Goal: Task Accomplishment & Management: Complete application form

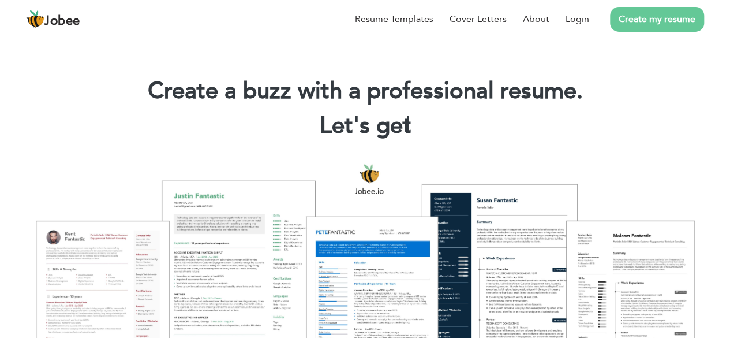
click at [520, 266] on div at bounding box center [365, 276] width 713 height 252
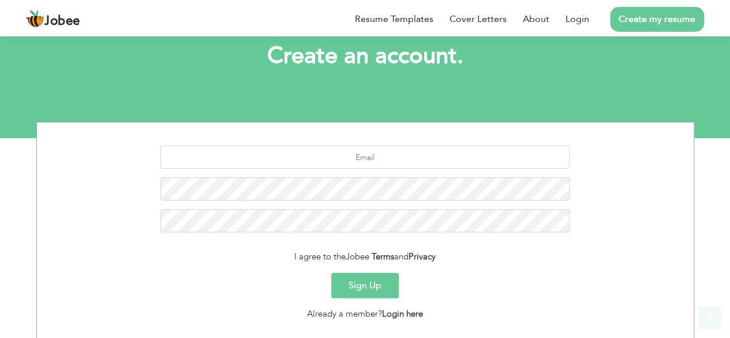
scroll to position [69, 0]
click at [400, 313] on link "Login here" at bounding box center [402, 313] width 41 height 12
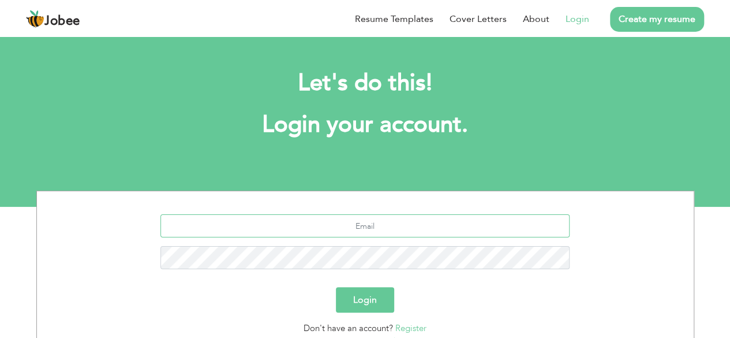
click at [365, 222] on input "text" at bounding box center [364, 225] width 409 height 23
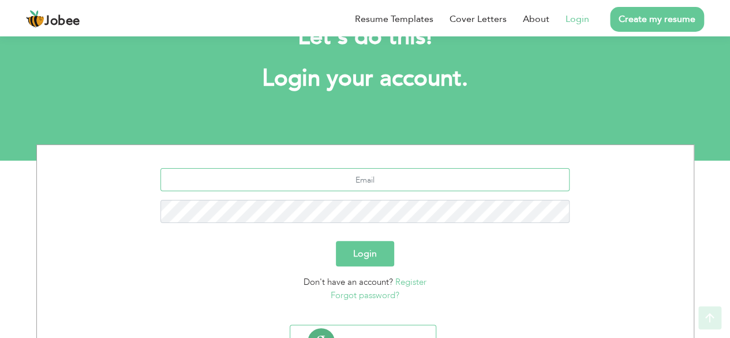
scroll to position [100, 0]
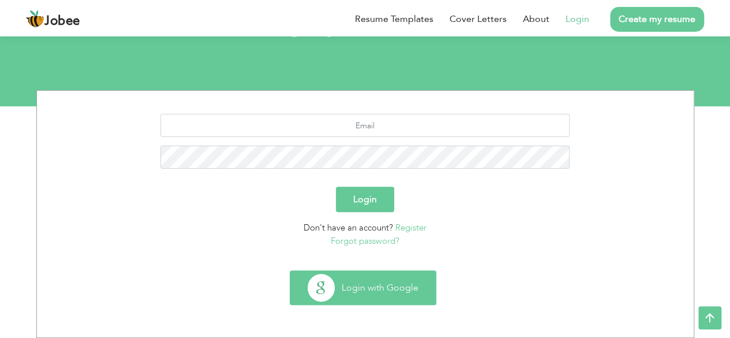
click at [357, 282] on button "Login with Google" at bounding box center [362, 287] width 145 height 33
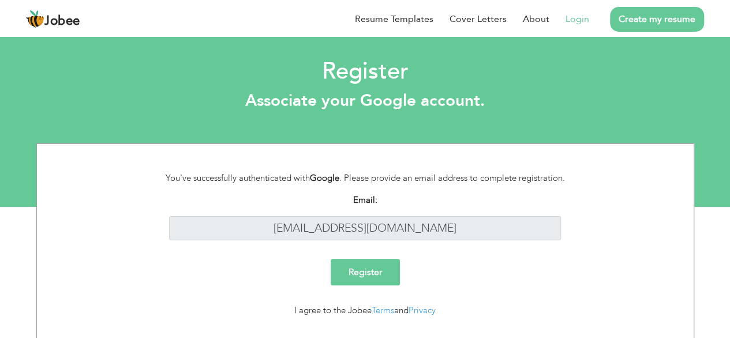
click at [370, 276] on input "Register" at bounding box center [365, 272] width 69 height 27
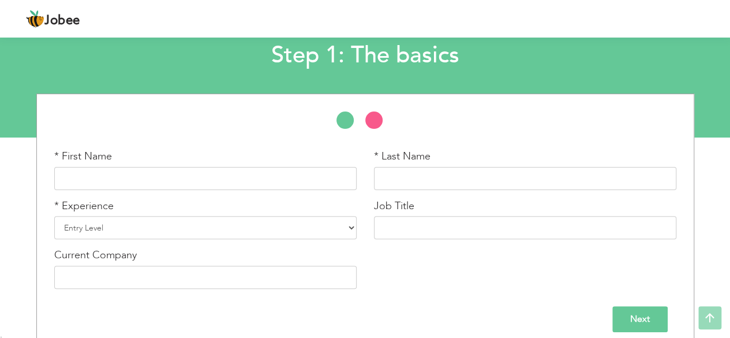
scroll to position [80, 0]
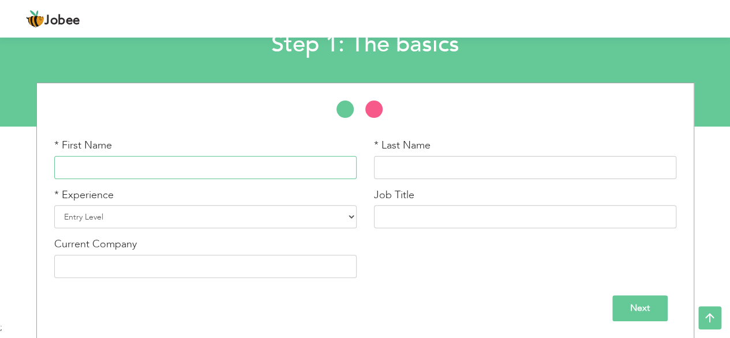
click at [182, 159] on input "text" at bounding box center [205, 167] width 302 height 23
type input "[PERSON_NAME]"
click at [409, 173] on input "text" at bounding box center [525, 167] width 302 height 23
type input "[PERSON_NAME]"
click at [129, 212] on select "Entry Level Less than 1 Year 1 Year 2 Years 3 Years 4 Years 5 Years 6 Years 7 Y…" at bounding box center [205, 216] width 302 height 23
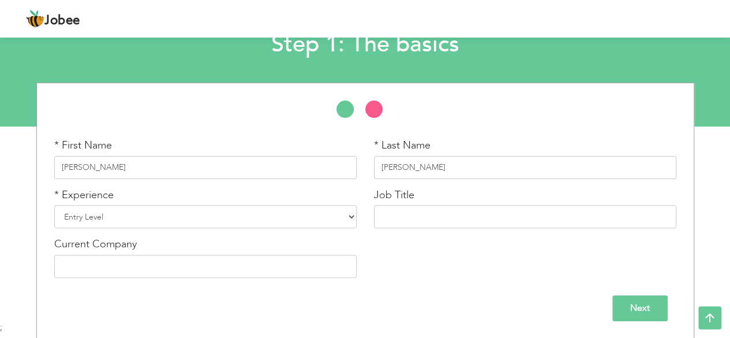
click at [228, 281] on div "Current Company" at bounding box center [206, 262] width 320 height 50
click at [104, 216] on select "Entry Level Less than 1 Year 1 Year 2 Years 3 Years 4 Years 5 Years 6 Years 7 Y…" at bounding box center [205, 216] width 302 height 23
select select "2"
click at [54, 205] on select "Entry Level Less than 1 Year 1 Year 2 Years 3 Years 4 Years 5 Years 6 Years 7 Y…" at bounding box center [205, 216] width 302 height 23
click at [420, 218] on input "text" at bounding box center [525, 216] width 302 height 23
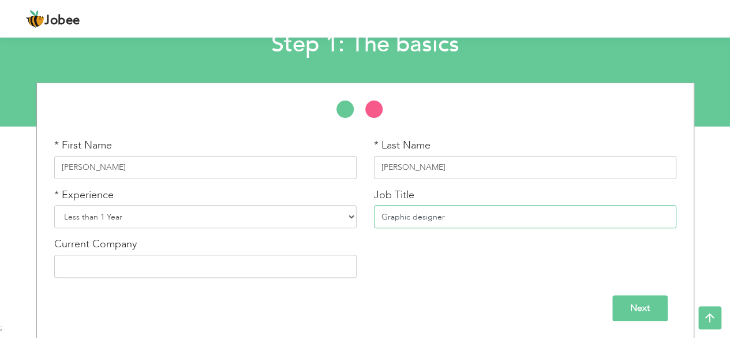
type input "Graphic designer"
click at [202, 271] on input "text" at bounding box center [205, 265] width 302 height 23
type input "Peak Solution"
click at [646, 303] on input "Next" at bounding box center [639, 308] width 55 height 26
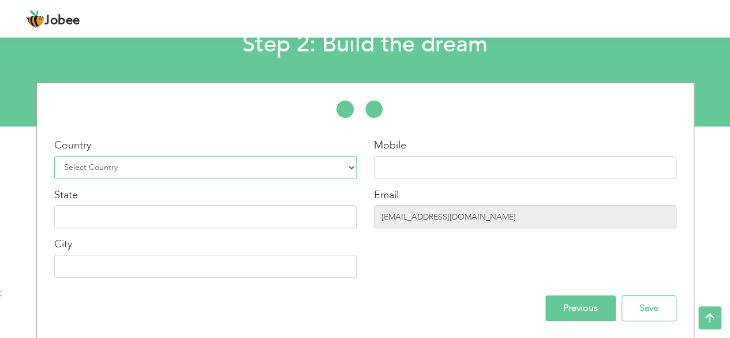
click at [127, 168] on select "Select Country Afghanistan Albania Algeria American Samoa Andorra Angola Anguil…" at bounding box center [205, 167] width 302 height 23
click at [124, 165] on select "Select Country Afghanistan Albania Algeria American Samoa Andorra Angola Anguil…" at bounding box center [205, 167] width 302 height 23
select select "166"
click at [188, 215] on input "text" at bounding box center [205, 216] width 302 height 23
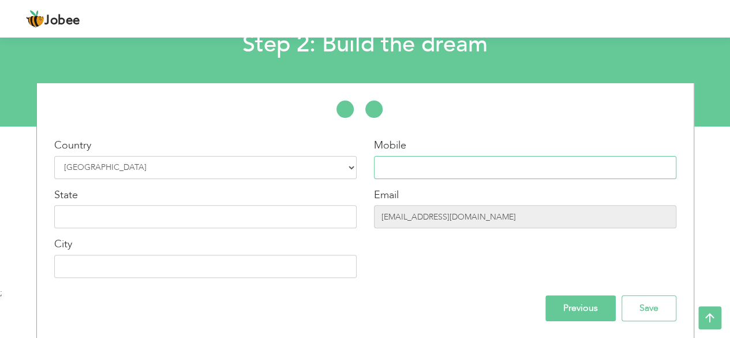
click at [445, 166] on input "text" at bounding box center [525, 167] width 302 height 23
click at [175, 266] on input "text" at bounding box center [205, 265] width 302 height 23
type input "[GEOGRAPHIC_DATA]"
click at [133, 223] on input "text" at bounding box center [205, 216] width 302 height 23
type input "Punjab"
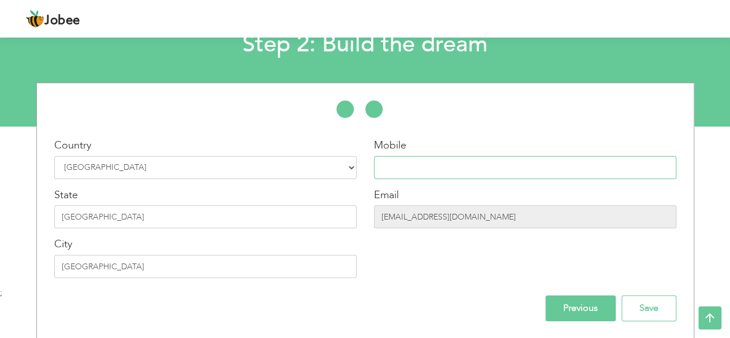
click at [415, 164] on input "text" at bounding box center [525, 167] width 302 height 23
type input "0309 1453963"
click at [643, 308] on input "Save" at bounding box center [648, 308] width 55 height 26
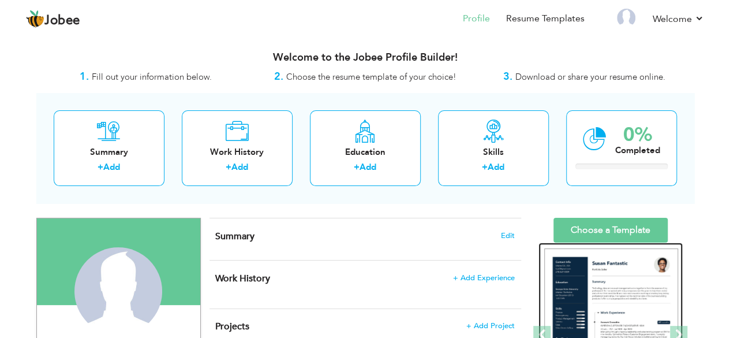
click at [619, 290] on img at bounding box center [611, 334] width 134 height 173
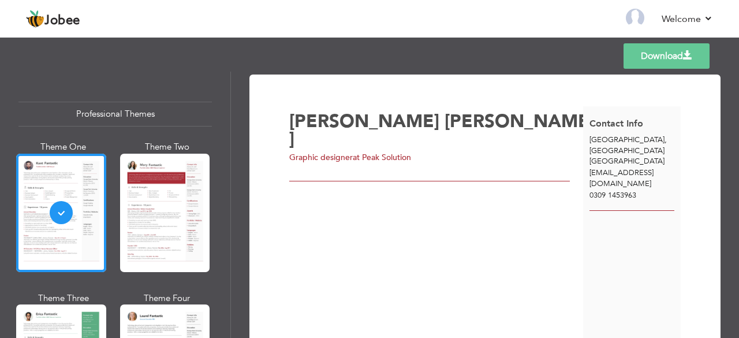
scroll to position [77, 0]
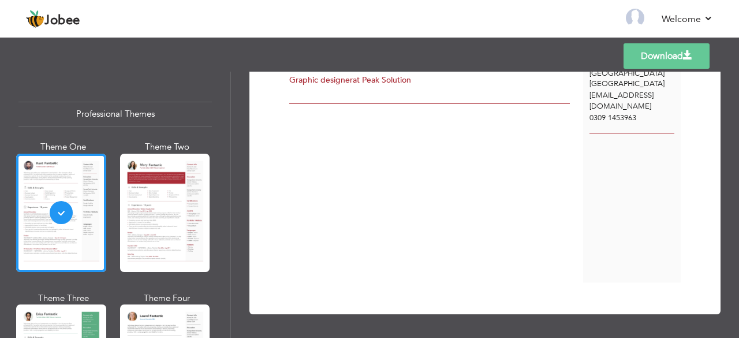
click at [737, 42] on div "Templates Download" at bounding box center [369, 56] width 739 height 37
click at [738, 37] on header "Jobee Back to Profile Resume Templates Resume Templates Cover Letters About My …" at bounding box center [369, 18] width 739 height 38
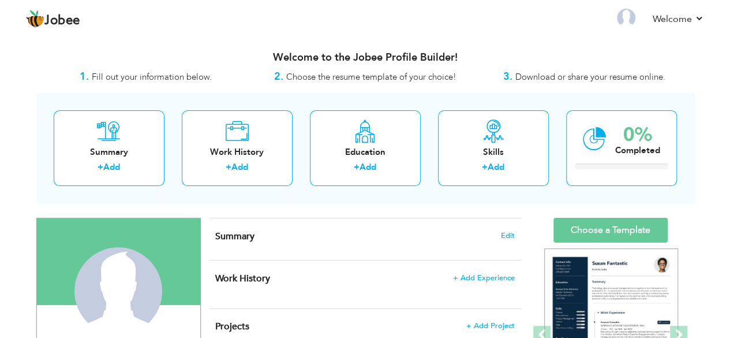
click at [246, 241] on div "Summary Edit" at bounding box center [365, 239] width 312 height 42
click at [509, 237] on span "Edit" at bounding box center [508, 235] width 14 height 8
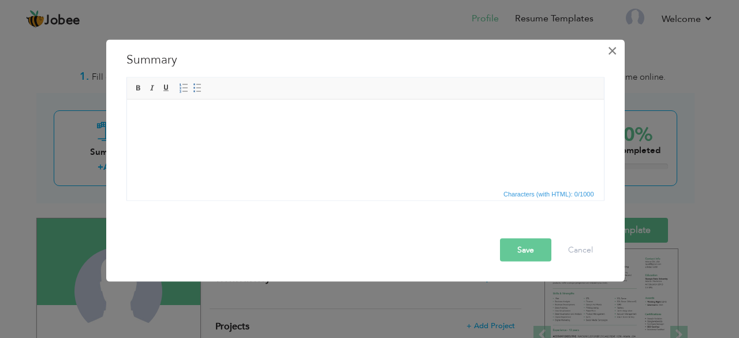
click at [611, 50] on span "×" at bounding box center [612, 50] width 10 height 21
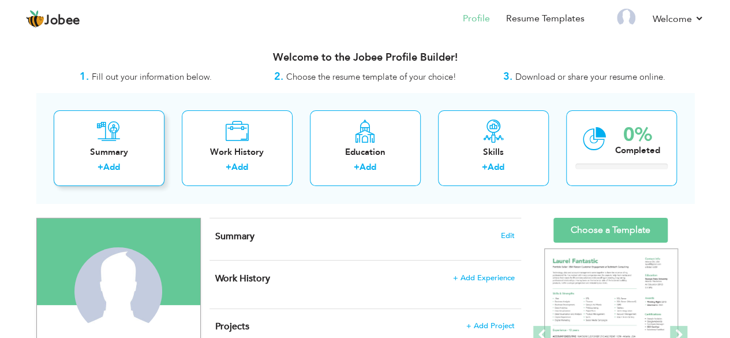
click at [105, 148] on div "Summary" at bounding box center [109, 152] width 92 height 12
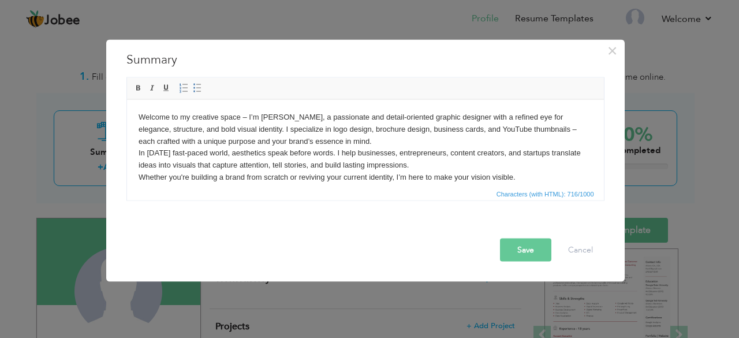
click at [523, 250] on button "Save" at bounding box center [525, 249] width 51 height 23
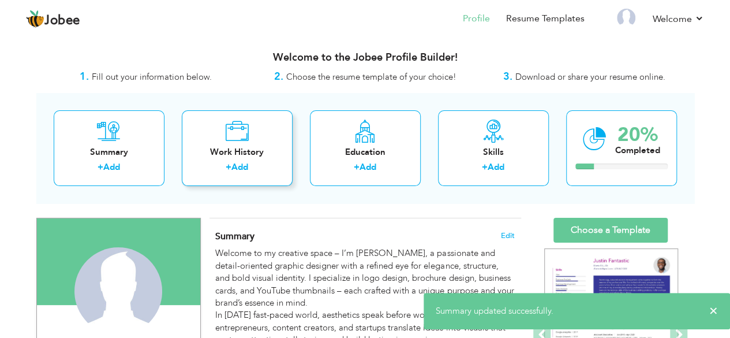
click at [243, 126] on icon at bounding box center [237, 130] width 24 height 23
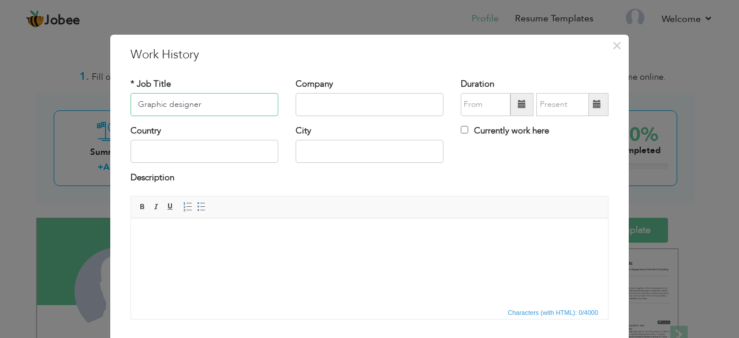
type input "Graphic designer"
click at [312, 104] on input "text" at bounding box center [369, 104] width 148 height 23
type input "Peak Solution"
click at [215, 151] on input "text" at bounding box center [204, 151] width 148 height 23
type input "p"
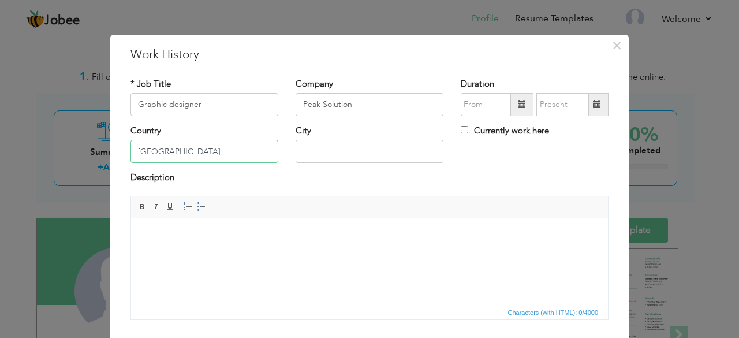
type input "[GEOGRAPHIC_DATA]"
click at [320, 153] on input "text" at bounding box center [369, 151] width 148 height 23
type input "[GEOGRAPHIC_DATA]"
type input "09/2025"
click at [484, 108] on input "09/2025" at bounding box center [485, 104] width 50 height 23
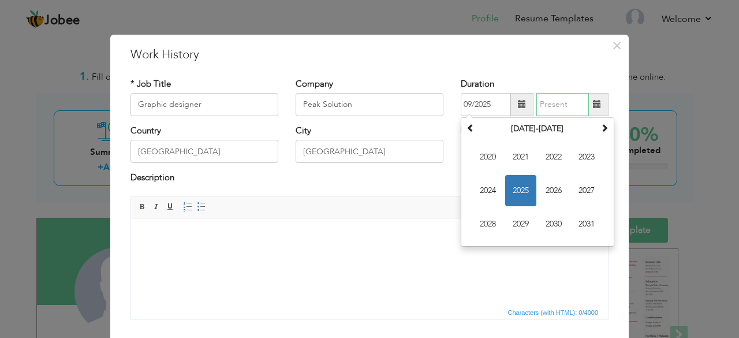
type input "09/2025"
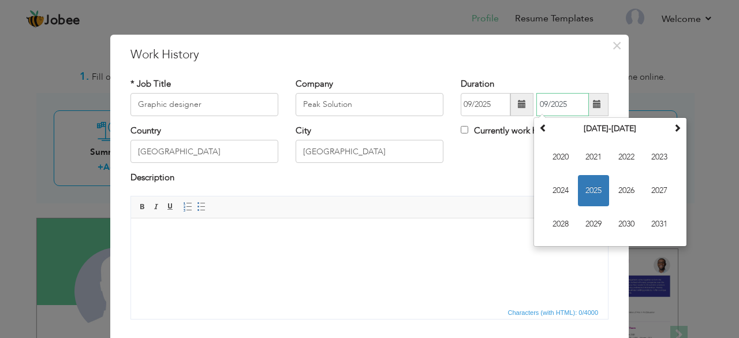
click at [575, 107] on input "09/2025" at bounding box center [562, 104] width 53 height 23
click at [568, 103] on input "09/2025" at bounding box center [562, 104] width 53 height 23
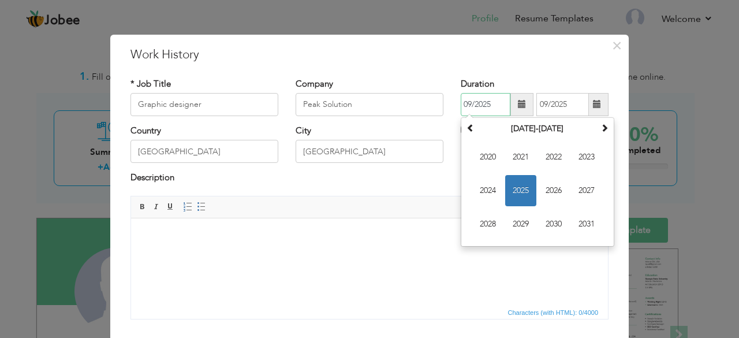
click at [495, 103] on input "09/2025" at bounding box center [485, 104] width 50 height 23
click at [487, 183] on span "2024" at bounding box center [487, 190] width 31 height 31
click at [488, 161] on span "Jan" at bounding box center [487, 156] width 31 height 31
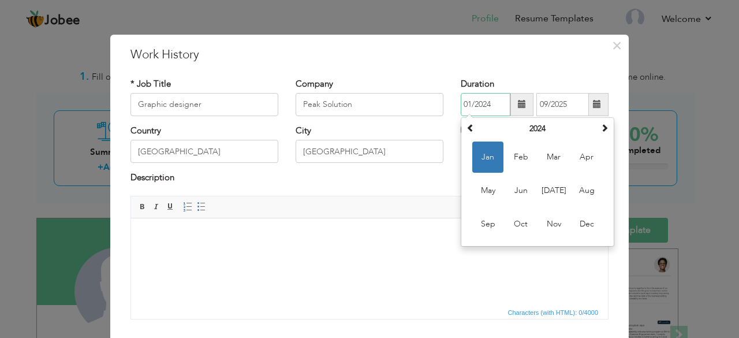
click at [489, 105] on input "01/2024" at bounding box center [485, 104] width 50 height 23
click at [578, 222] on span "Dec" at bounding box center [586, 223] width 31 height 31
type input "12/2024"
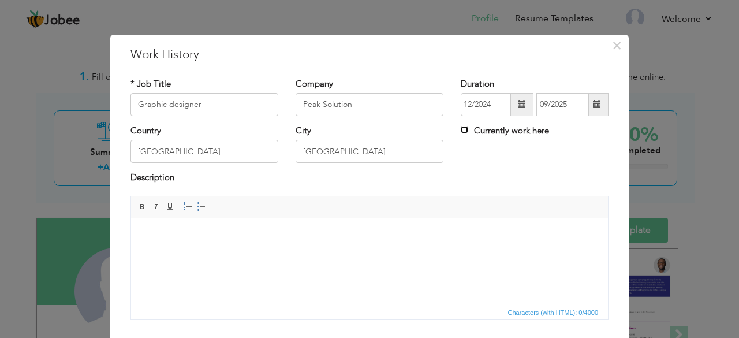
click at [460, 130] on input "Currently work here" at bounding box center [464, 130] width 8 height 8
checkbox input "true"
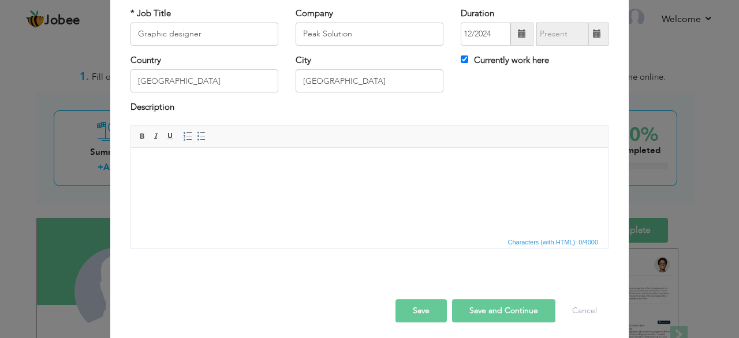
scroll to position [74, 0]
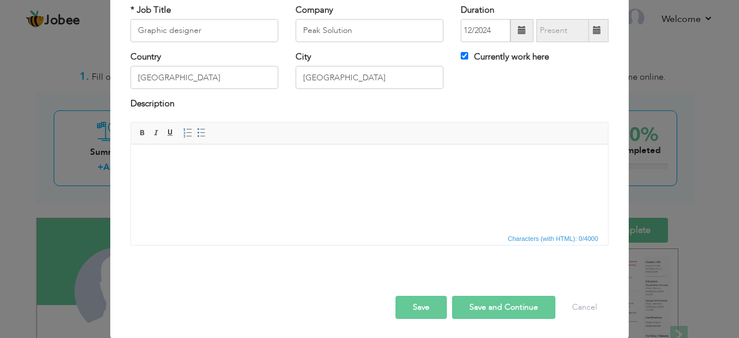
click at [490, 304] on button "Save and Continue" at bounding box center [503, 306] width 103 height 23
checkbox input "false"
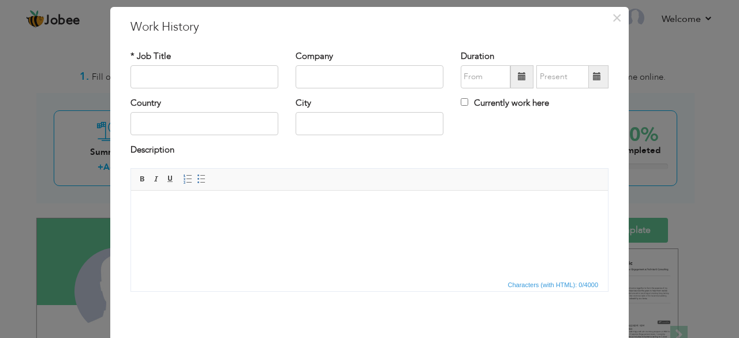
scroll to position [5, 0]
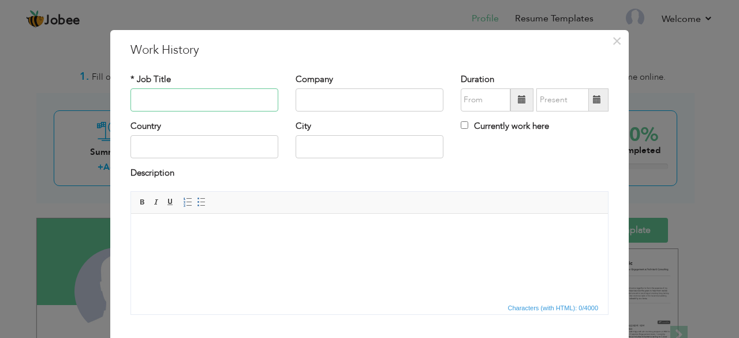
click at [223, 93] on input "text" at bounding box center [204, 99] width 148 height 23
type input "Graphic designer"
click at [312, 92] on input "text" at bounding box center [369, 99] width 148 height 23
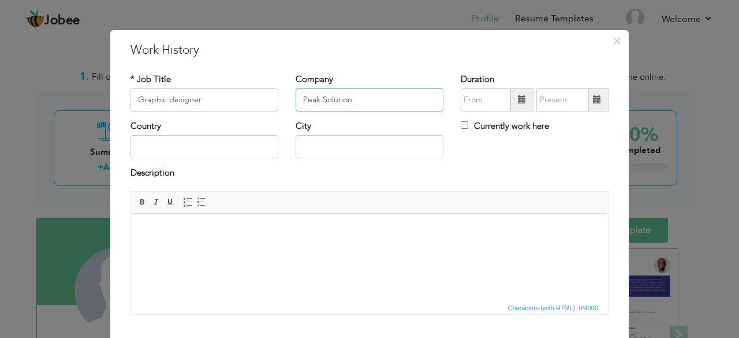
type input "Peak Solution"
click at [248, 144] on input "text" at bounding box center [204, 146] width 148 height 23
type input "[GEOGRAPHIC_DATA]"
click at [356, 153] on input "text" at bounding box center [369, 146] width 148 height 23
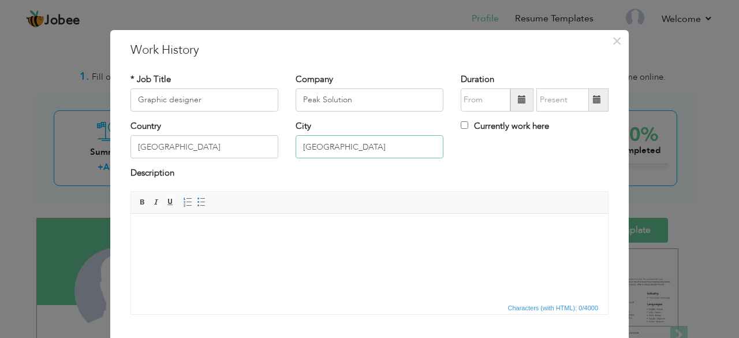
type input "[GEOGRAPHIC_DATA]"
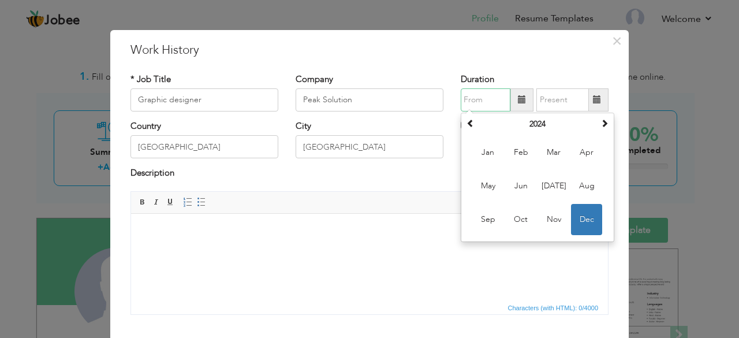
click at [496, 106] on input "text" at bounding box center [485, 99] width 50 height 23
click at [582, 215] on span "Dec" at bounding box center [586, 219] width 31 height 31
type input "12/2024"
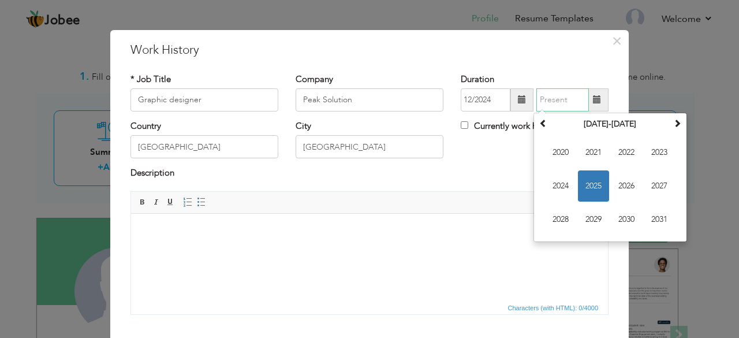
click at [568, 98] on input "text" at bounding box center [562, 99] width 53 height 23
click at [594, 188] on span "2025" at bounding box center [593, 185] width 31 height 31
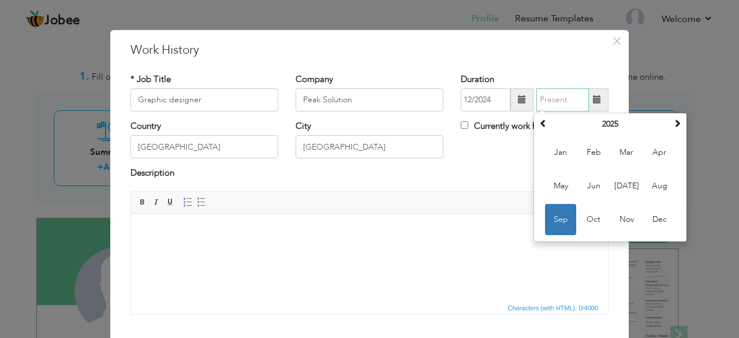
click at [565, 223] on span "Sep" at bounding box center [560, 219] width 31 height 31
type input "09/2025"
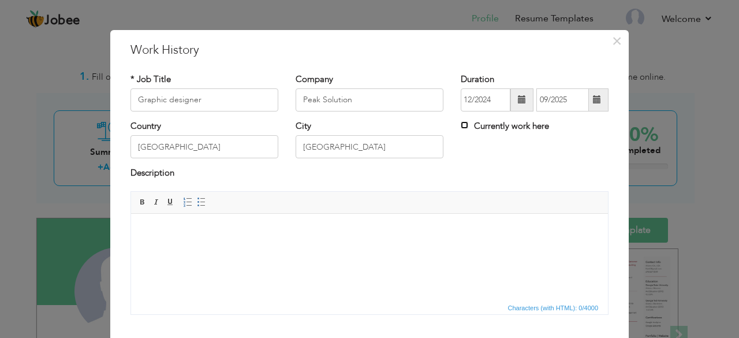
click at [463, 127] on input "Currently work here" at bounding box center [464, 125] width 8 height 8
checkbox input "true"
click at [621, 334] on div "× Work History * Job Title Graphic designer Company Peak Solution Duration 12/2…" at bounding box center [369, 219] width 518 height 378
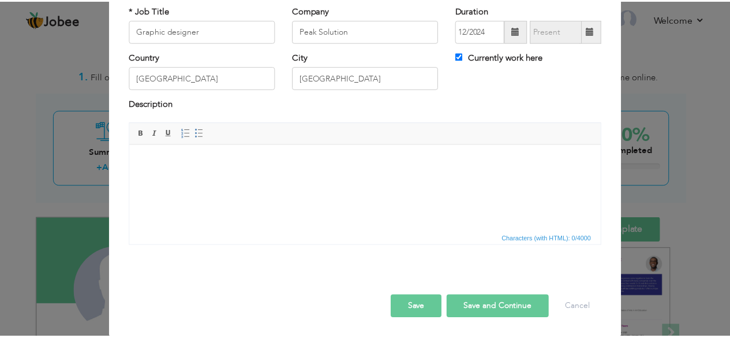
scroll to position [74, 0]
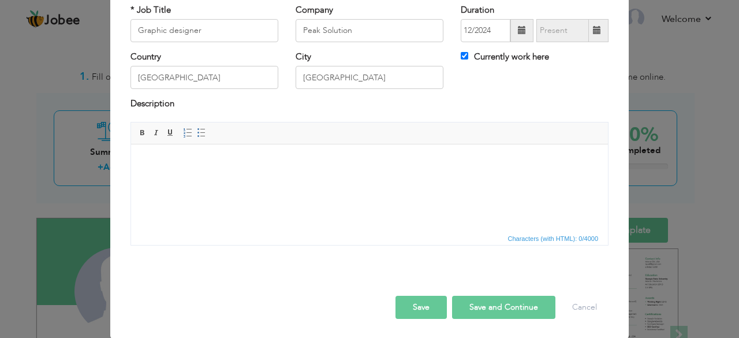
click at [519, 307] on button "Save and Continue" at bounding box center [503, 306] width 103 height 23
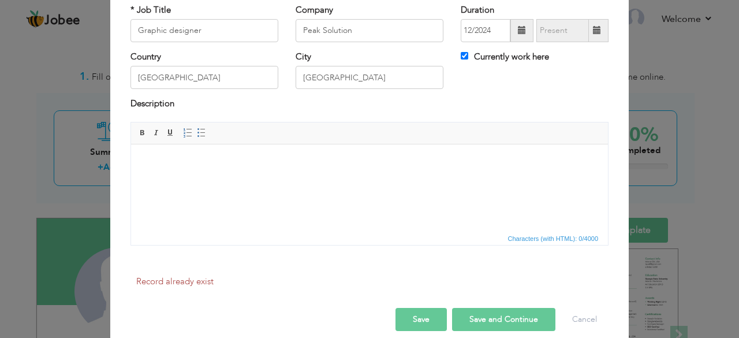
click at [481, 320] on button "Save and Continue" at bounding box center [503, 319] width 103 height 23
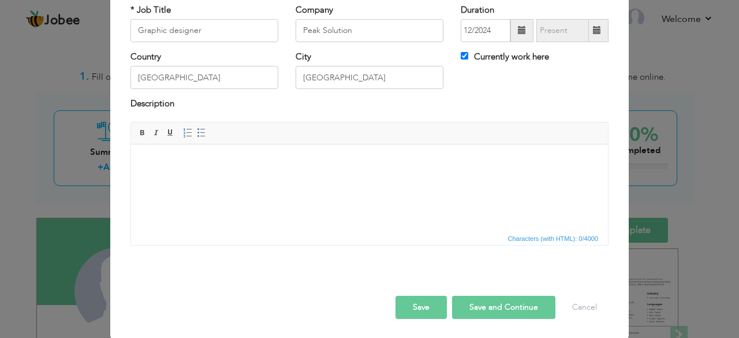
click at [493, 306] on button "Save and Continue" at bounding box center [503, 306] width 103 height 23
click at [579, 316] on button "Cancel" at bounding box center [584, 306] width 48 height 23
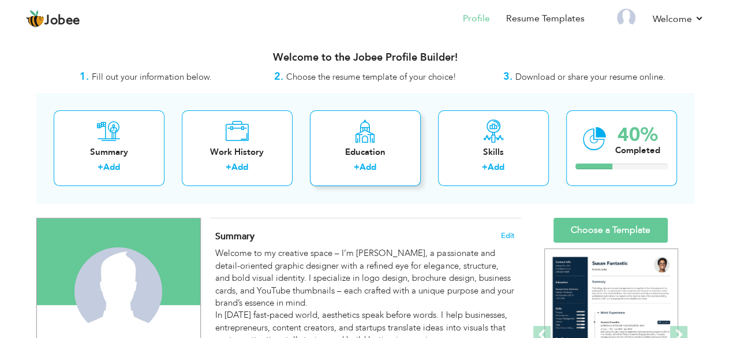
click at [368, 152] on div "Education" at bounding box center [365, 152] width 92 height 12
radio input "true"
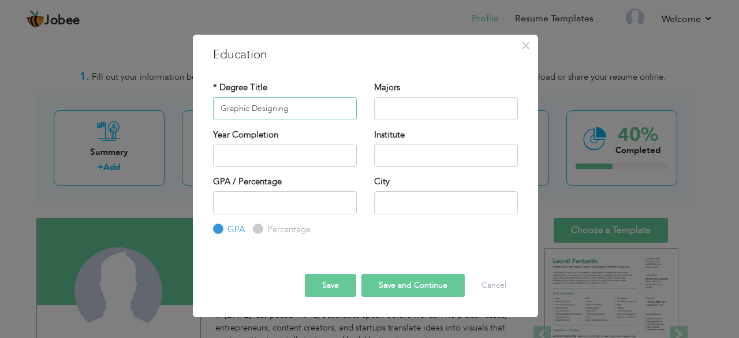
type input "Graphic Designing"
click at [394, 107] on input "text" at bounding box center [446, 108] width 144 height 23
type input "M.ed"
type input "2025"
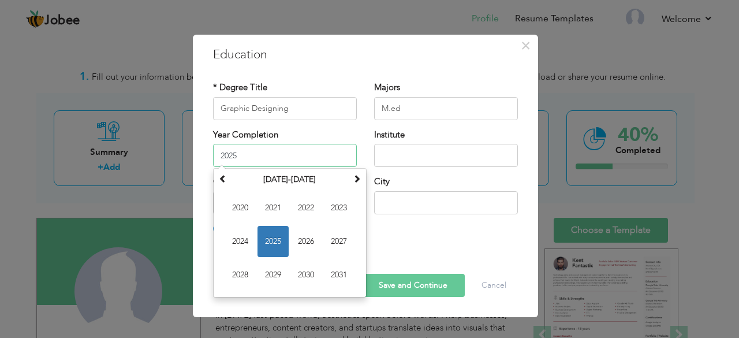
click at [265, 155] on input "2025" at bounding box center [285, 155] width 144 height 23
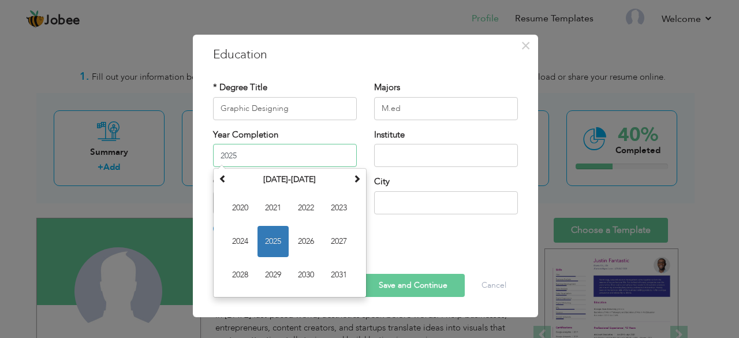
click at [275, 241] on span "2025" at bounding box center [272, 241] width 31 height 31
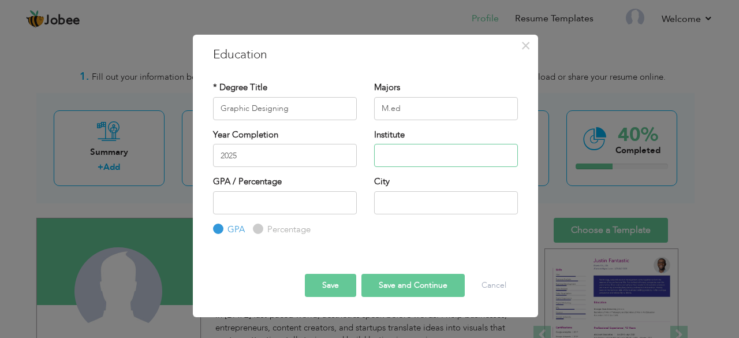
click at [400, 162] on input "text" at bounding box center [446, 155] width 144 height 23
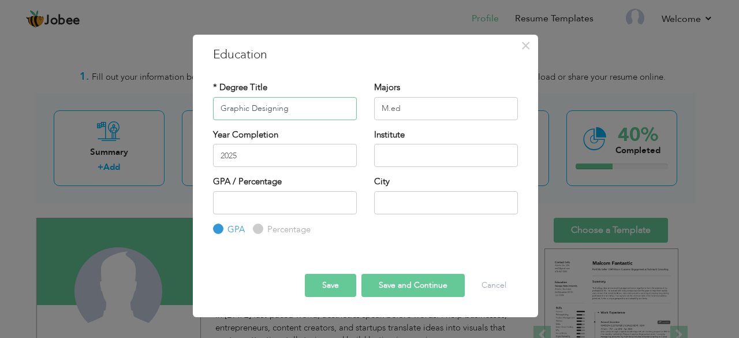
click at [289, 113] on input "Graphic Designing" at bounding box center [285, 108] width 144 height 23
type input "G"
type input "Masters in education"
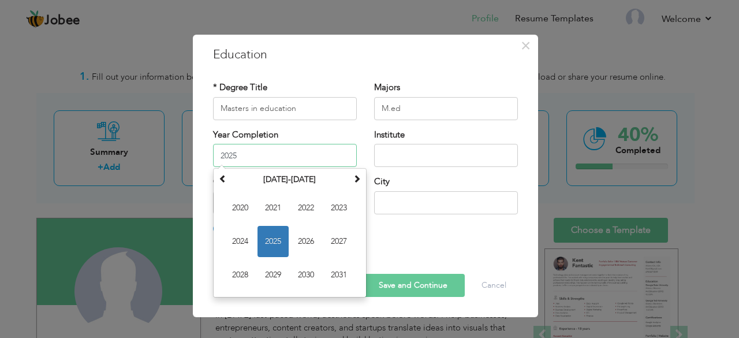
click at [260, 152] on input "2025" at bounding box center [285, 155] width 144 height 23
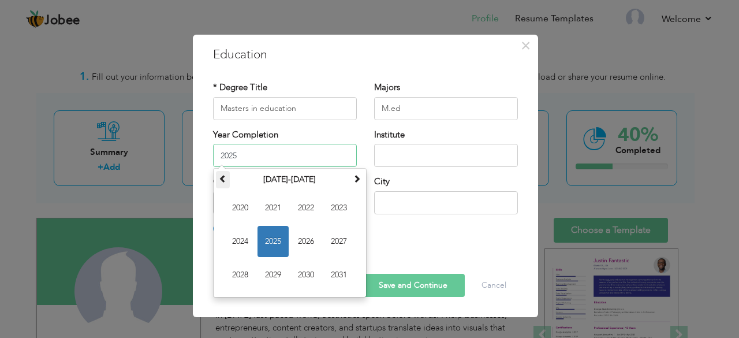
click at [226, 177] on span at bounding box center [223, 178] width 8 height 8
click at [306, 248] on span "2016" at bounding box center [305, 241] width 31 height 31
type input "2016"
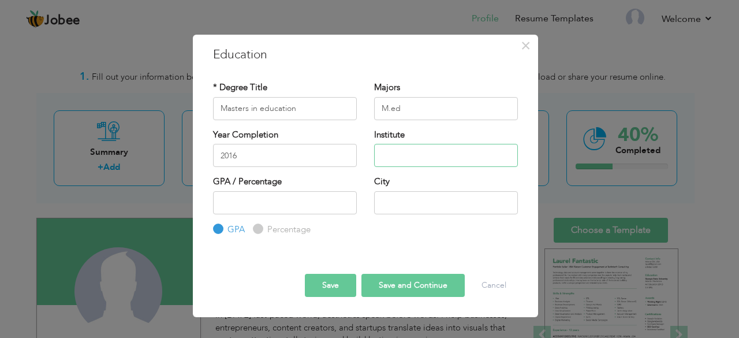
click at [406, 151] on input "text" at bounding box center [446, 155] width 144 height 23
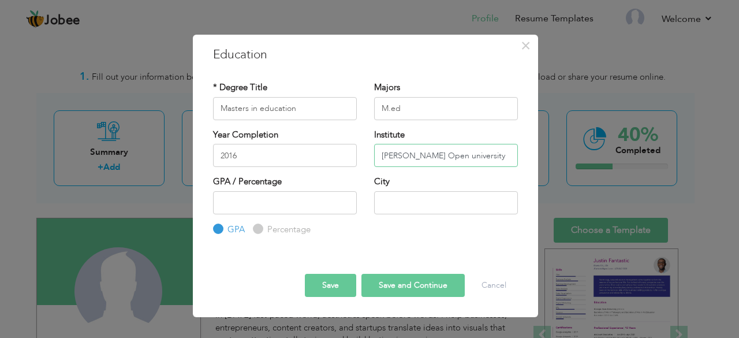
type input "Allama Iqbal Open university"
click at [392, 196] on input "text" at bounding box center [446, 202] width 144 height 23
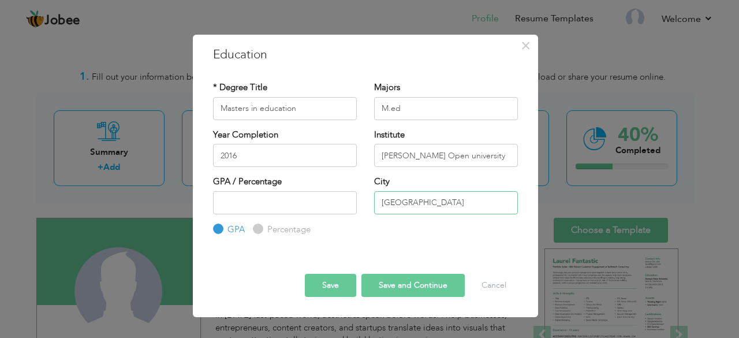
type input "[GEOGRAPHIC_DATA]"
click at [308, 199] on input "number" at bounding box center [285, 202] width 144 height 23
click at [345, 199] on input "1" at bounding box center [285, 202] width 144 height 23
click at [345, 199] on input "2" at bounding box center [285, 202] width 144 height 23
click at [345, 205] on input "1" at bounding box center [285, 202] width 144 height 23
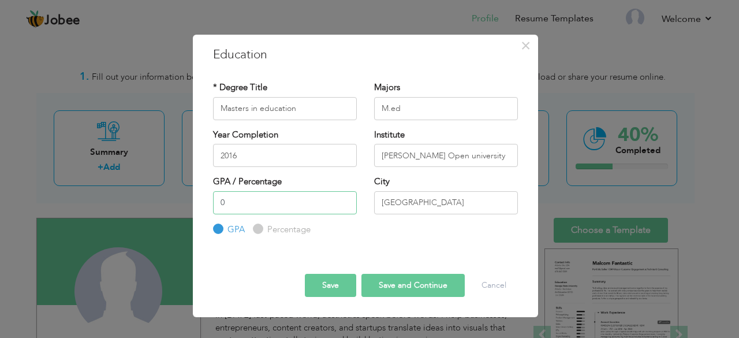
click at [345, 205] on input "0" at bounding box center [285, 202] width 144 height 23
click at [345, 200] on input "1" at bounding box center [285, 202] width 144 height 23
click at [345, 200] on input "2" at bounding box center [285, 202] width 144 height 23
click at [345, 200] on input "3" at bounding box center [285, 202] width 144 height 23
click at [345, 200] on input "4" at bounding box center [285, 202] width 144 height 23
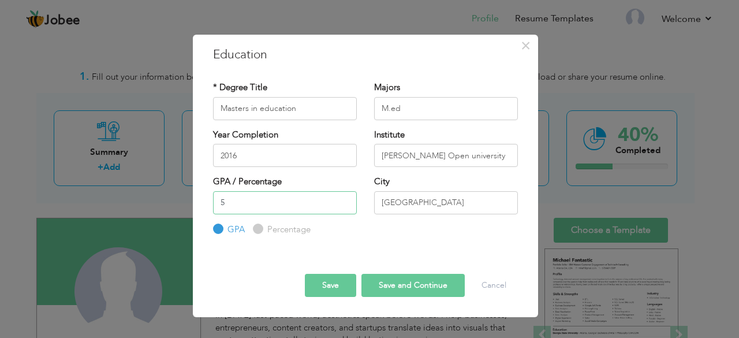
click at [345, 200] on input "5" at bounding box center [285, 202] width 144 height 23
click at [345, 200] on input "6" at bounding box center [285, 202] width 144 height 23
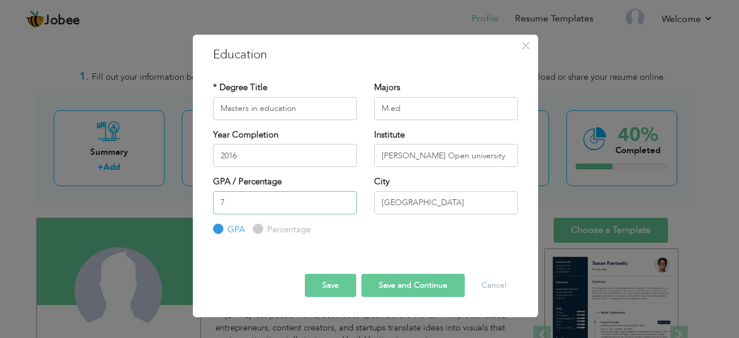
click at [345, 200] on input "7" at bounding box center [285, 202] width 144 height 23
click at [343, 205] on input "6" at bounding box center [285, 202] width 144 height 23
click at [343, 205] on input "5" at bounding box center [285, 202] width 144 height 23
click at [343, 205] on input "4" at bounding box center [285, 202] width 144 height 23
click at [343, 205] on input "3" at bounding box center [285, 202] width 144 height 23
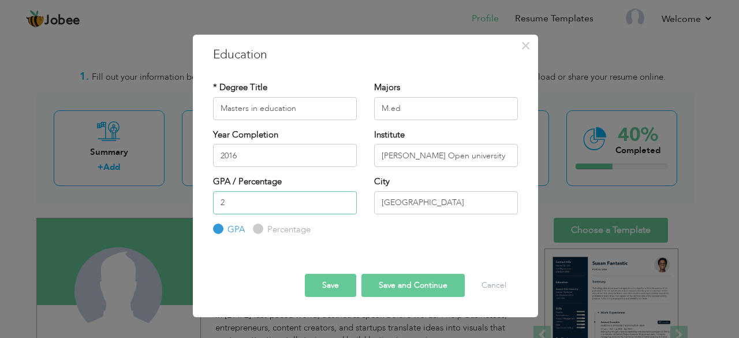
click at [343, 205] on input "2" at bounding box center [285, 202] width 144 height 23
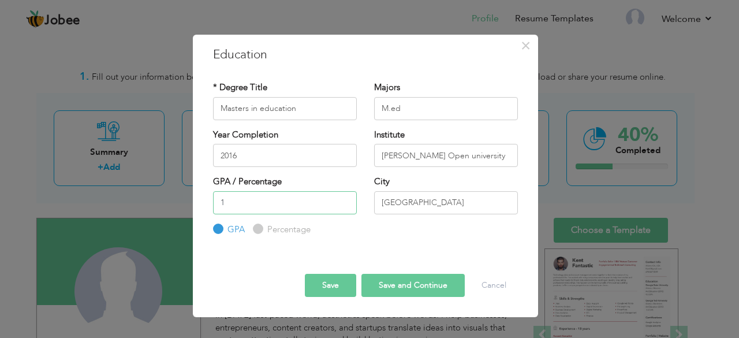
click at [343, 205] on input "1" at bounding box center [285, 202] width 144 height 23
type input "0"
click at [343, 205] on input "0" at bounding box center [285, 202] width 144 height 23
type input "9"
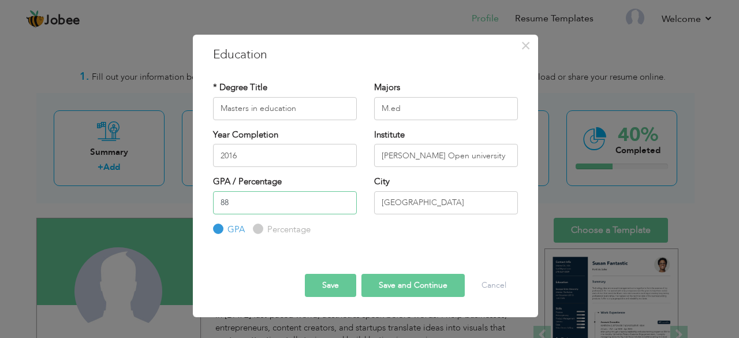
type input "8"
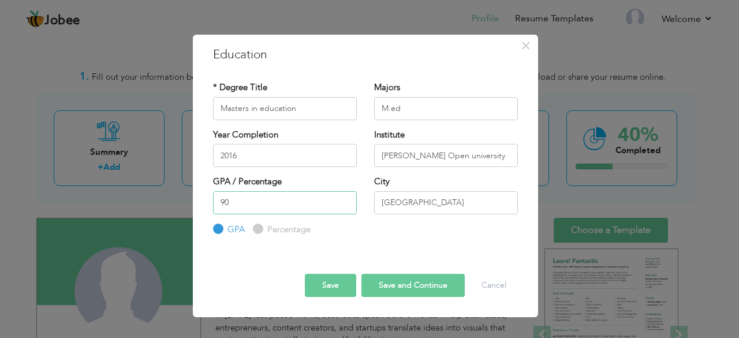
type input "90"
click at [259, 229] on input "Percentage" at bounding box center [257, 229] width 8 height 8
radio input "true"
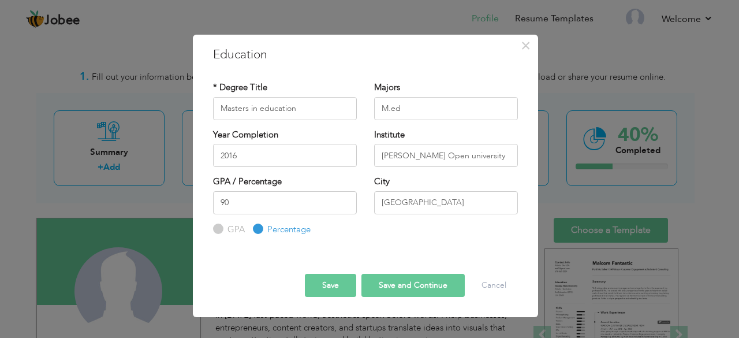
click at [396, 281] on button "Save and Continue" at bounding box center [412, 285] width 103 height 23
radio input "true"
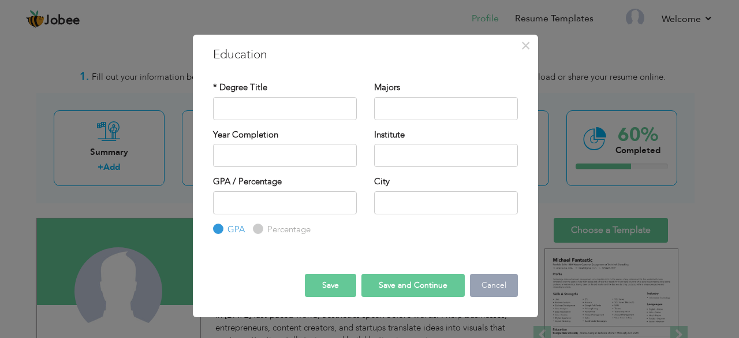
click at [494, 287] on button "Cancel" at bounding box center [494, 285] width 48 height 23
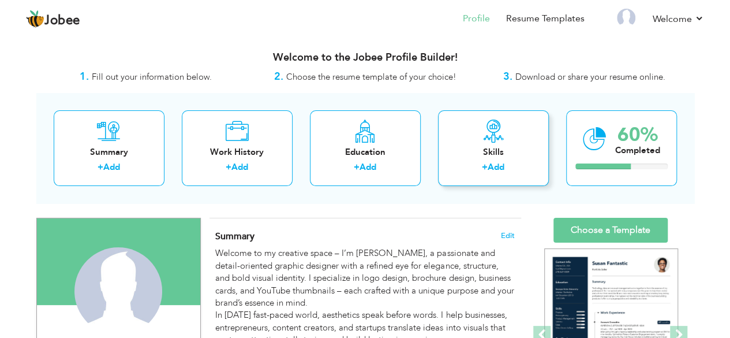
click at [492, 143] on div "Skills + Add" at bounding box center [493, 148] width 111 height 76
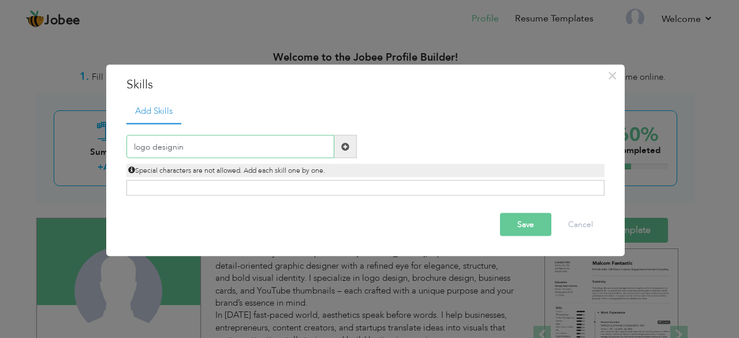
type input "logo designing"
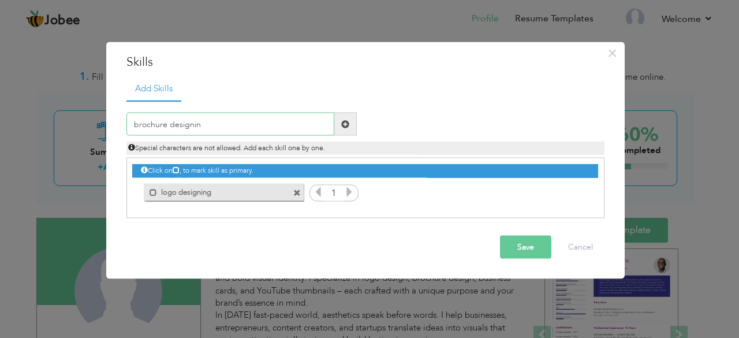
type input "brochure designing"
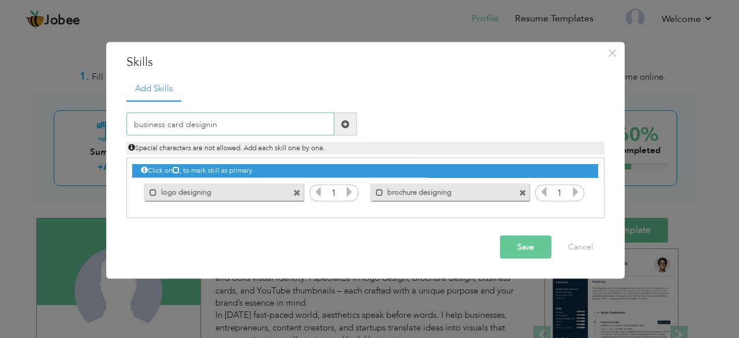
type input "business card designing"
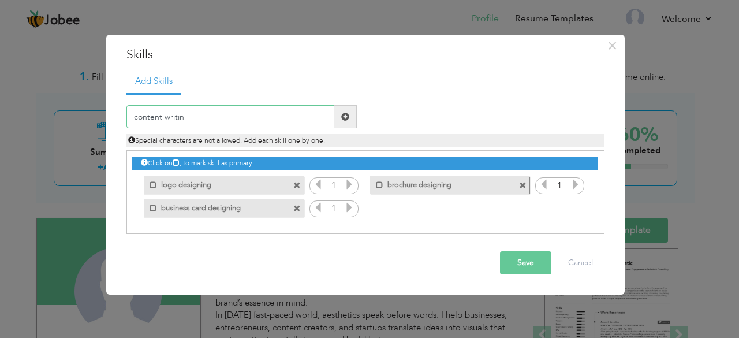
type input "content writing"
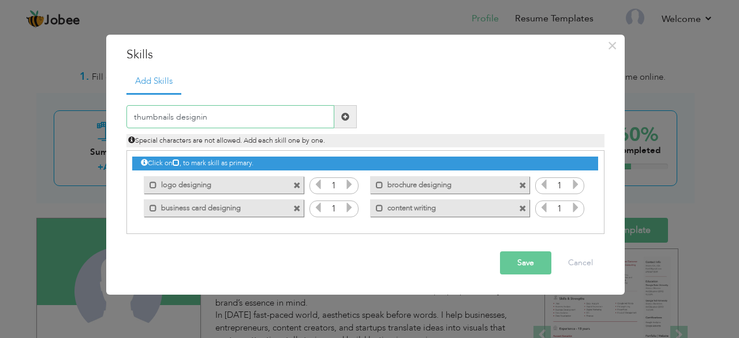
type input "thumbnails designing"
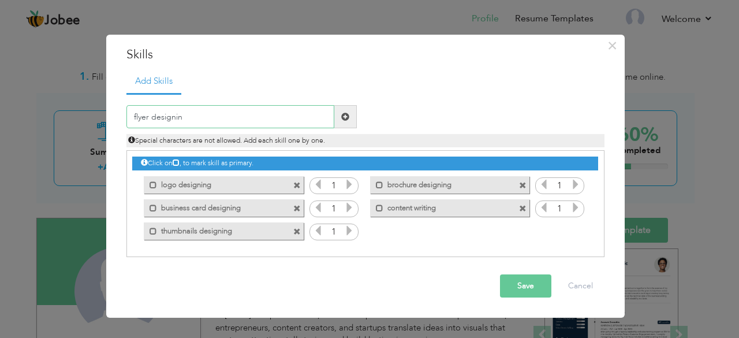
type input "flyer designing"
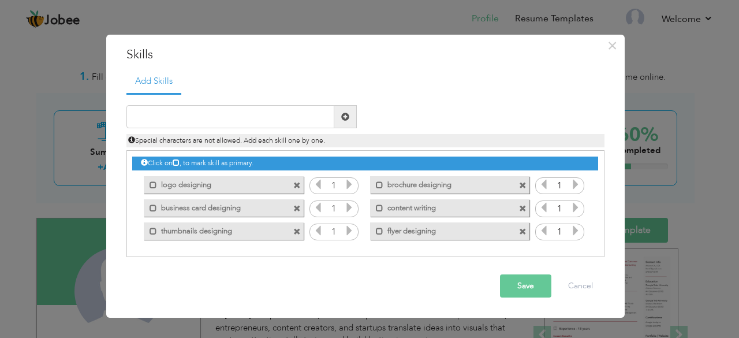
click at [524, 281] on button "Save" at bounding box center [525, 285] width 51 height 23
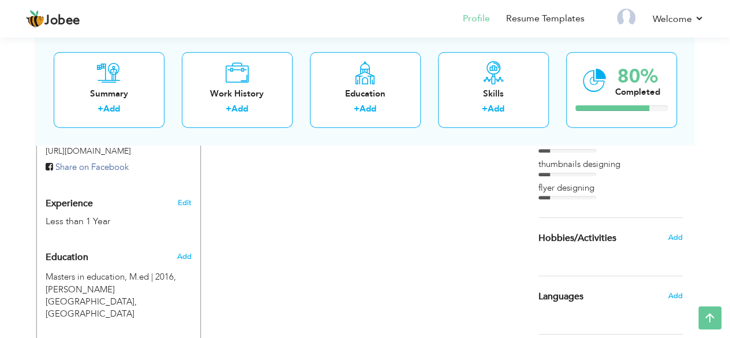
scroll to position [516, 0]
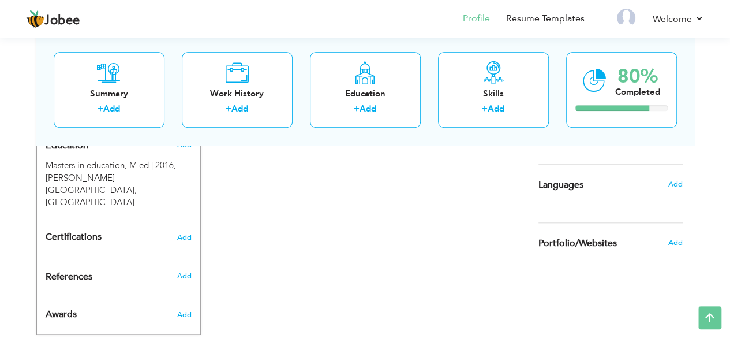
click at [507, 196] on div "CV Import Profile Strength 0% Select an Item from right menu Work History * Job…" at bounding box center [365, 5] width 329 height 606
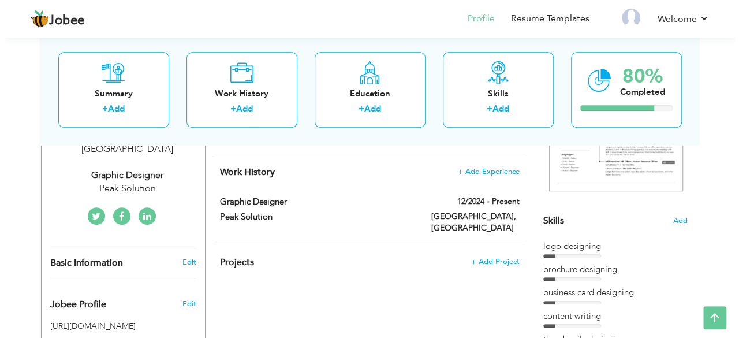
scroll to position [230, 0]
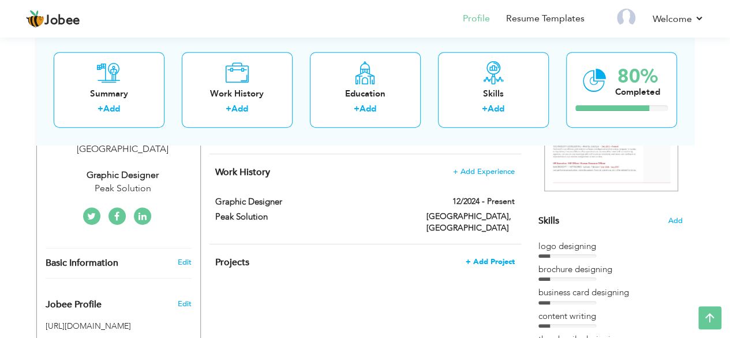
click at [488, 257] on span "+ Add Project" at bounding box center [490, 261] width 49 height 8
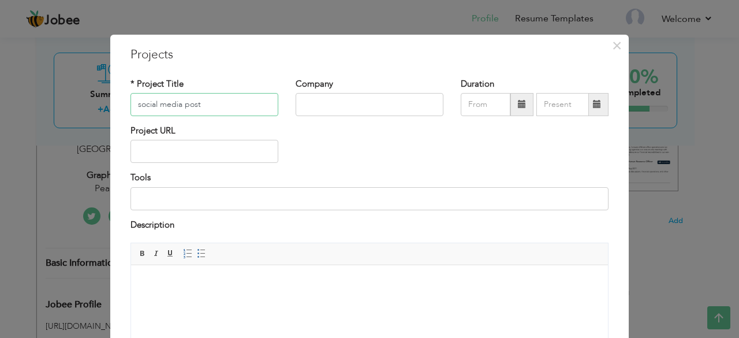
type input "social media post"
click at [310, 115] on input "text" at bounding box center [369, 104] width 148 height 23
type input "peak solution"
click at [156, 149] on input "text" at bounding box center [204, 151] width 148 height 23
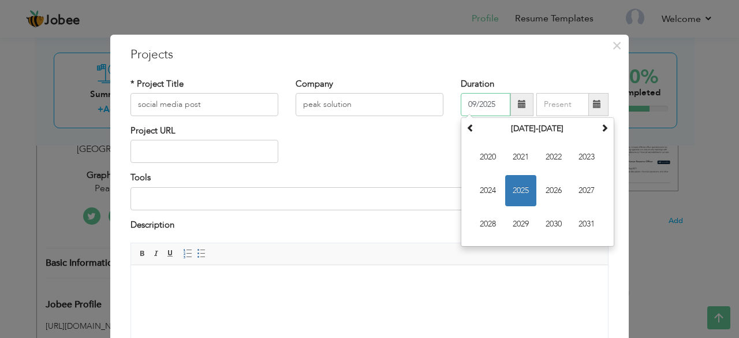
click at [492, 104] on input "09/2025" at bounding box center [485, 104] width 50 height 23
click at [469, 101] on input "09/2025" at bounding box center [485, 104] width 50 height 23
click at [467, 130] on span at bounding box center [470, 127] width 8 height 8
click at [600, 130] on span at bounding box center [604, 127] width 8 height 8
click at [470, 102] on input "09/2025" at bounding box center [485, 104] width 50 height 23
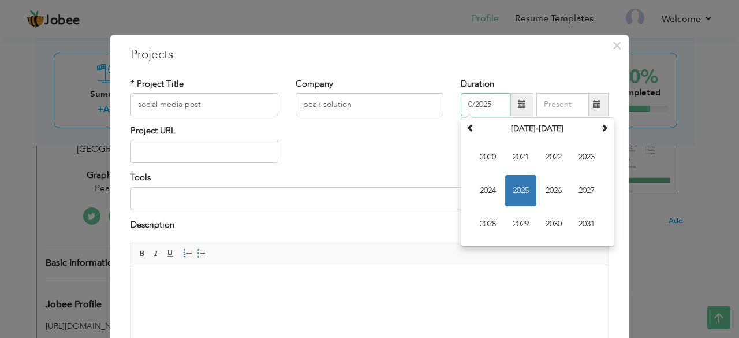
click at [519, 198] on span "2025" at bounding box center [520, 190] width 31 height 31
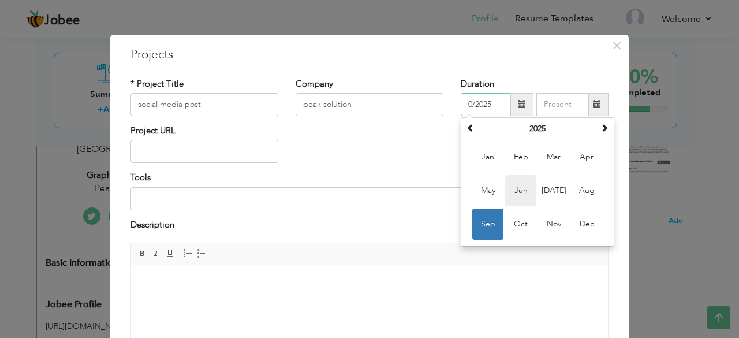
click at [516, 189] on span "Jun" at bounding box center [520, 190] width 31 height 31
type input "06/2025"
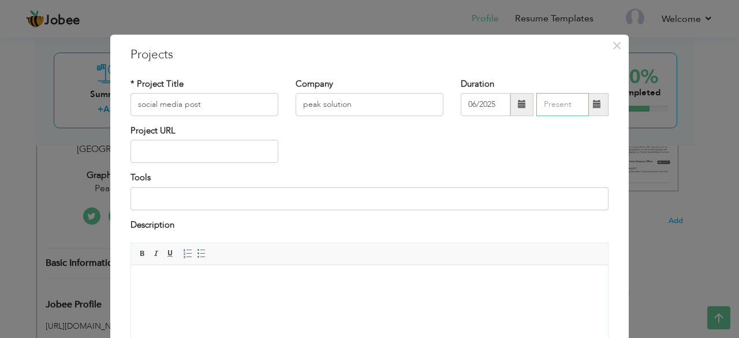
type input "09/2025"
click at [568, 115] on input "09/2025" at bounding box center [562, 104] width 53 height 23
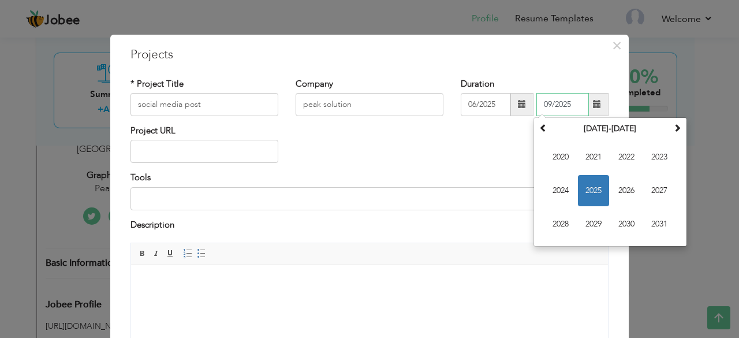
click at [586, 192] on span "2025" at bounding box center [593, 190] width 31 height 31
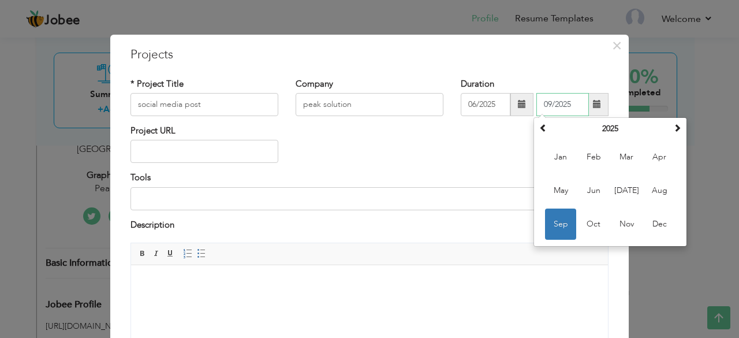
click at [557, 219] on span "Sep" at bounding box center [560, 223] width 31 height 31
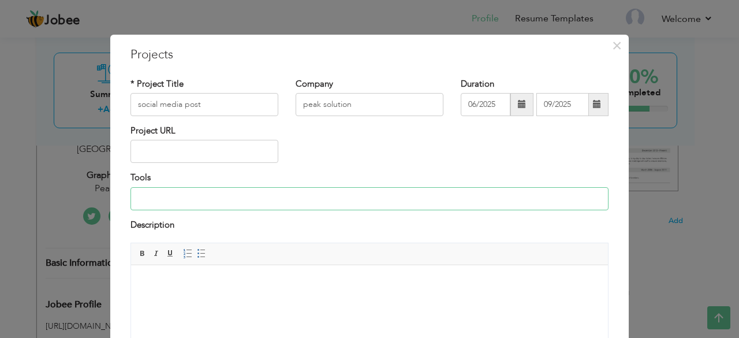
click at [190, 194] on input at bounding box center [369, 198] width 478 height 23
click at [152, 199] on input "coral,Adobe Photoshop" at bounding box center [369, 198] width 478 height 23
click at [225, 200] on input "coral, Adobe Photoshop" at bounding box center [369, 198] width 478 height 23
type input "coral, Adobe Photoshop, illustrator"
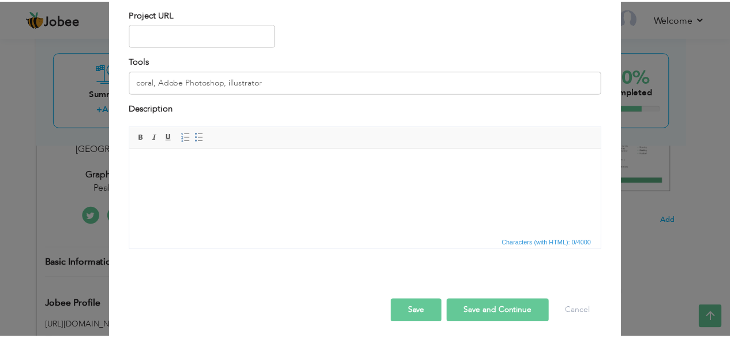
scroll to position [121, 0]
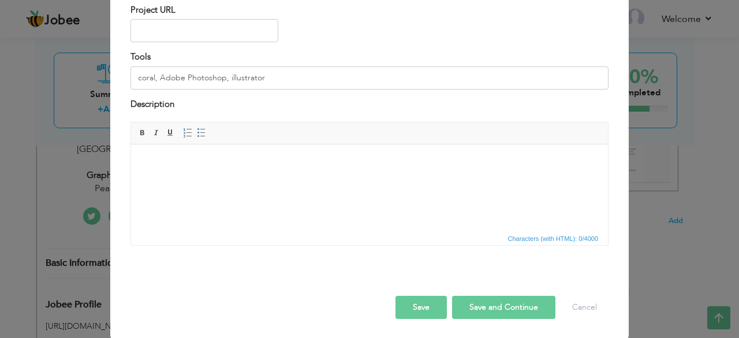
click at [468, 305] on button "Save and Continue" at bounding box center [503, 306] width 103 height 23
type input "Peak Solution"
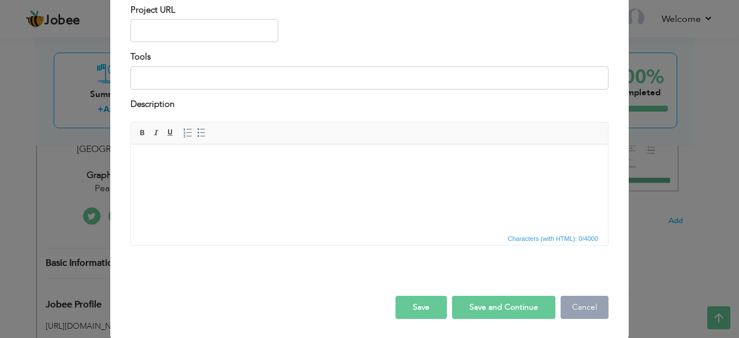
click at [579, 305] on button "Cancel" at bounding box center [584, 306] width 48 height 23
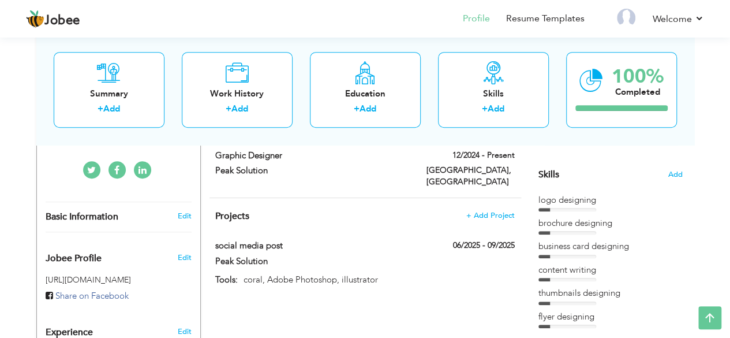
scroll to position [299, 0]
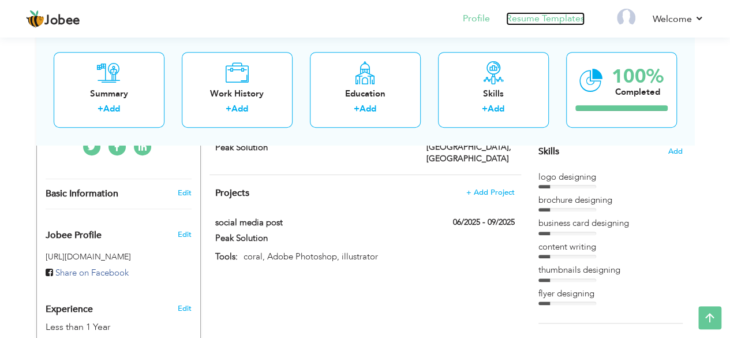
click at [545, 20] on link "Resume Templates" at bounding box center [545, 18] width 78 height 13
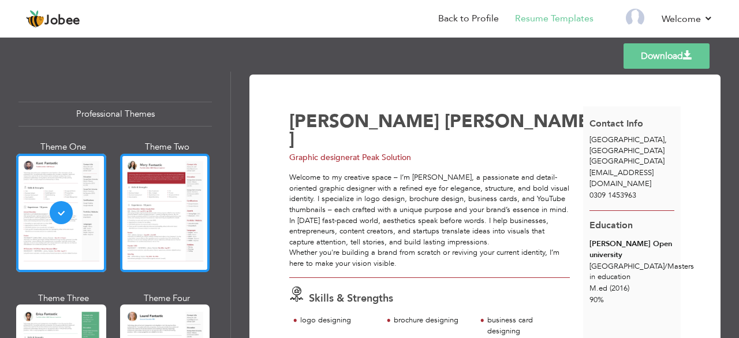
click at [177, 221] on div at bounding box center [165, 212] width 90 height 118
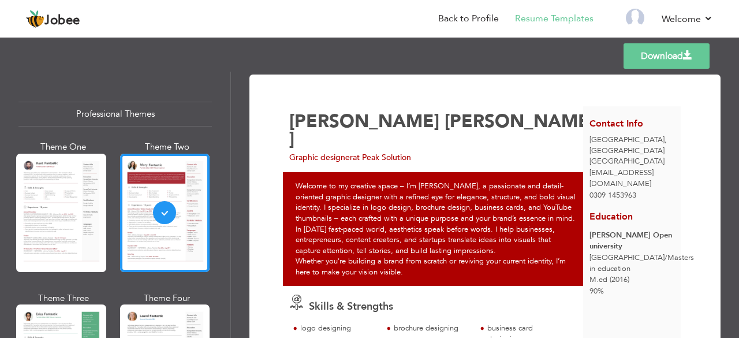
scroll to position [198, 0]
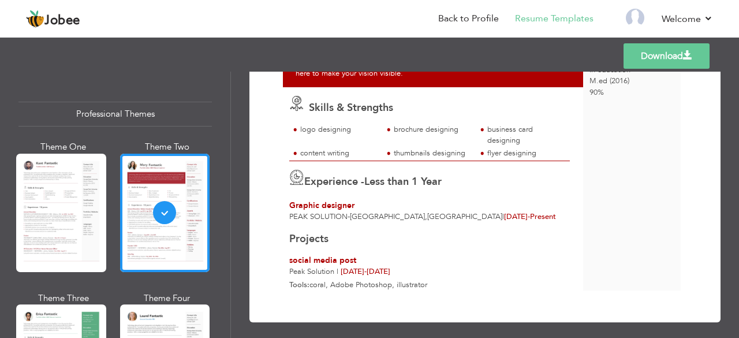
click at [659, 54] on link "Download" at bounding box center [666, 55] width 86 height 25
click at [651, 53] on link "Download" at bounding box center [666, 55] width 86 height 25
click at [684, 53] on span at bounding box center [687, 55] width 9 height 9
click at [729, 48] on div "Templates Download" at bounding box center [369, 56] width 739 height 37
drag, startPoint x: 729, startPoint y: 48, endPoint x: 734, endPoint y: 44, distance: 6.6
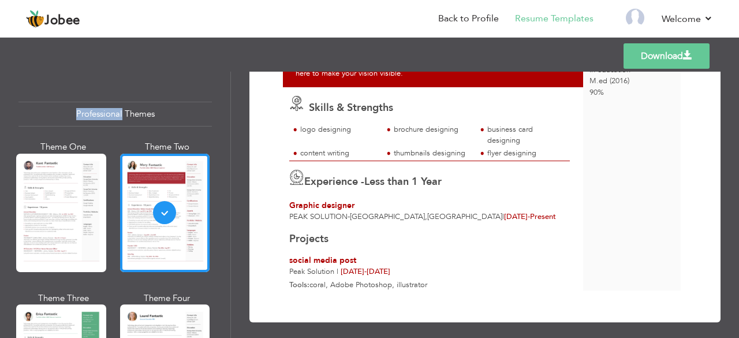
click at [734, 44] on div "Templates Download" at bounding box center [369, 56] width 739 height 37
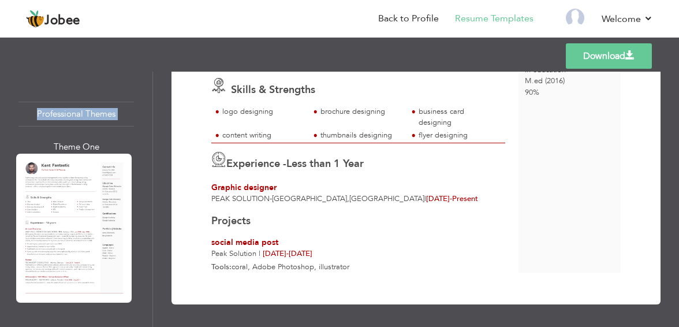
click at [605, 65] on link "Download" at bounding box center [608, 55] width 86 height 25
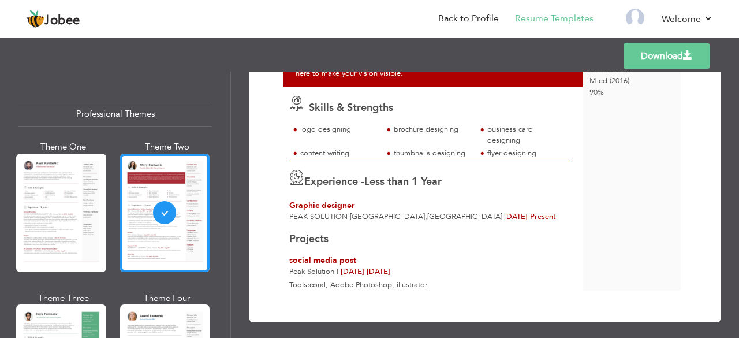
drag, startPoint x: 688, startPoint y: 52, endPoint x: 475, endPoint y: 265, distance: 301.1
click at [475, 266] on div "Peak Solution | Jun 2025 - Sep 2025" at bounding box center [429, 271] width 280 height 11
click at [635, 57] on link "Download" at bounding box center [666, 55] width 86 height 25
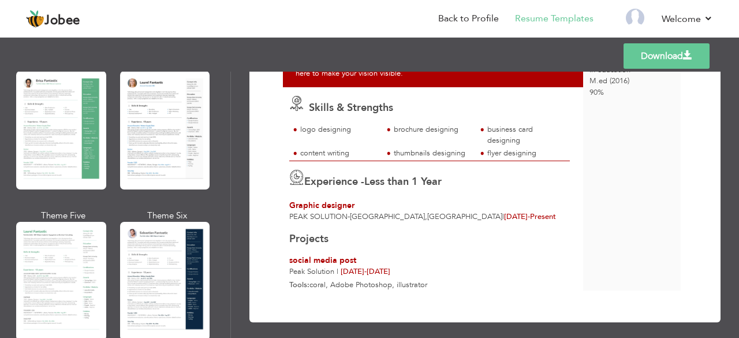
click at [640, 42] on div "Templates Download" at bounding box center [369, 56] width 739 height 37
click at [649, 61] on link "Download" at bounding box center [666, 55] width 86 height 25
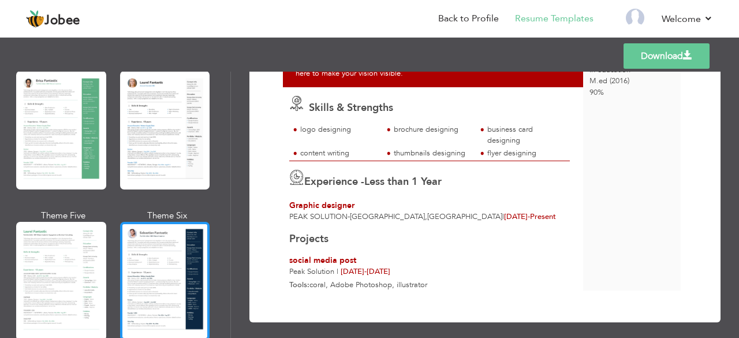
click at [151, 261] on div at bounding box center [165, 281] width 90 height 118
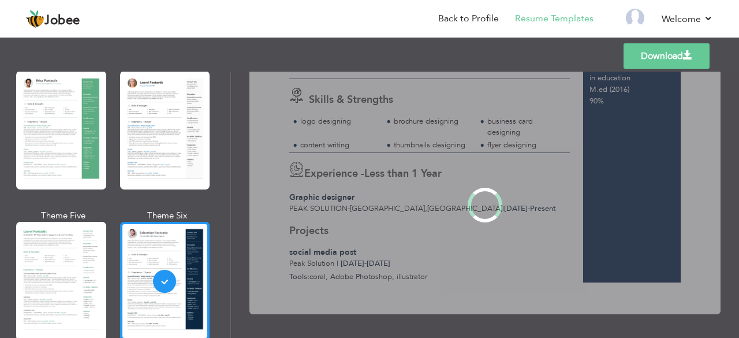
scroll to position [0, 0]
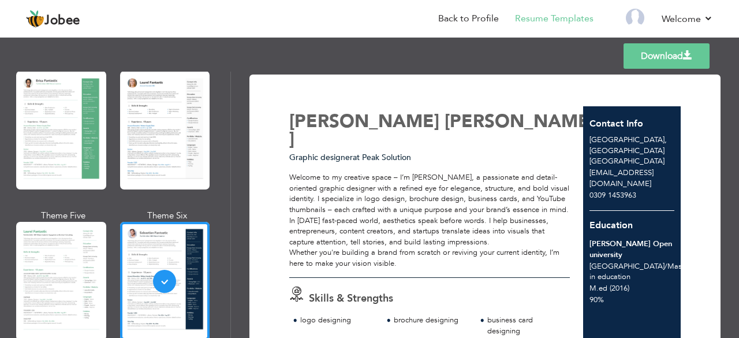
click at [640, 58] on link "Download" at bounding box center [666, 55] width 86 height 25
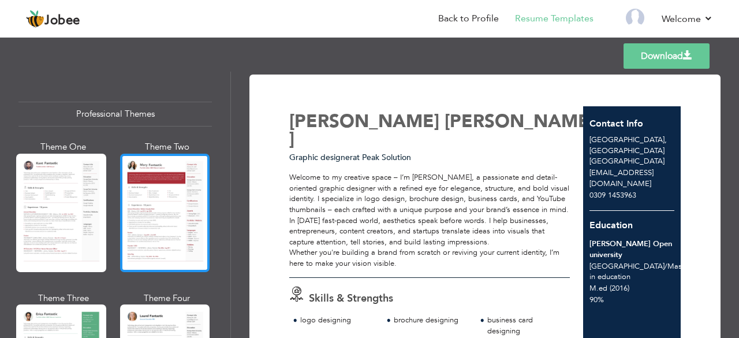
click at [155, 197] on div at bounding box center [165, 212] width 90 height 118
